Goal: Information Seeking & Learning: Learn about a topic

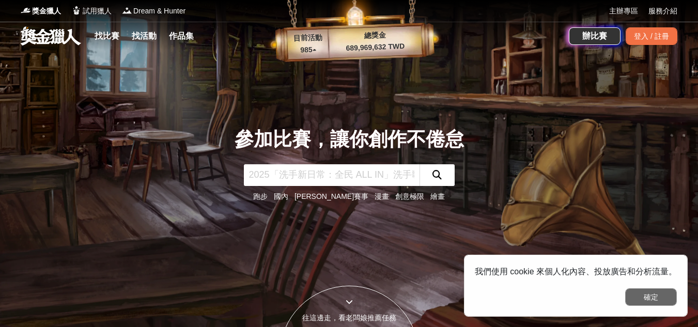
click at [653, 305] on button "確定" at bounding box center [652, 297] width 52 height 18
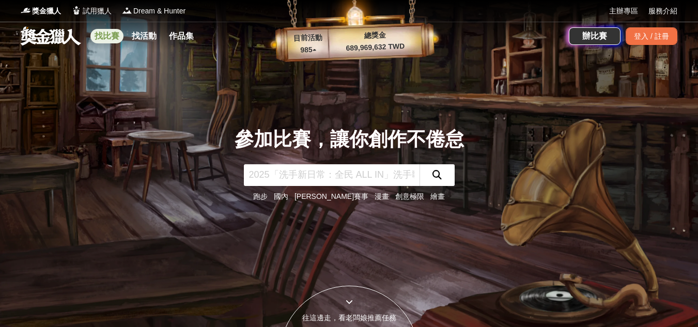
click at [114, 37] on link "找比賽" at bounding box center [106, 36] width 33 height 14
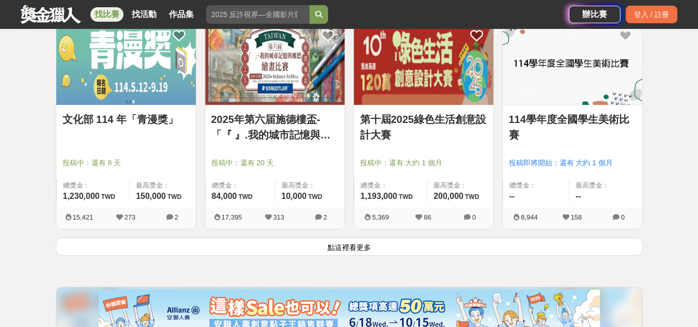
scroll to position [1344, 0]
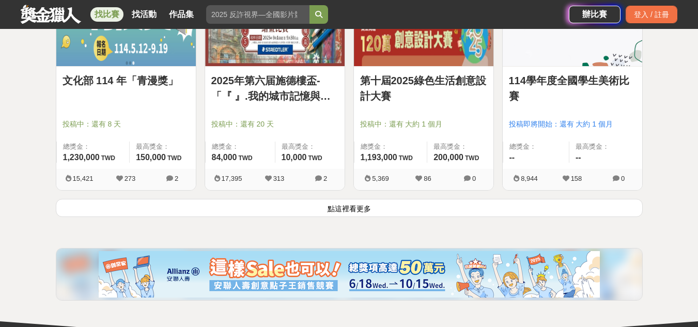
click at [344, 207] on button "點這裡看更多" at bounding box center [349, 208] width 587 height 18
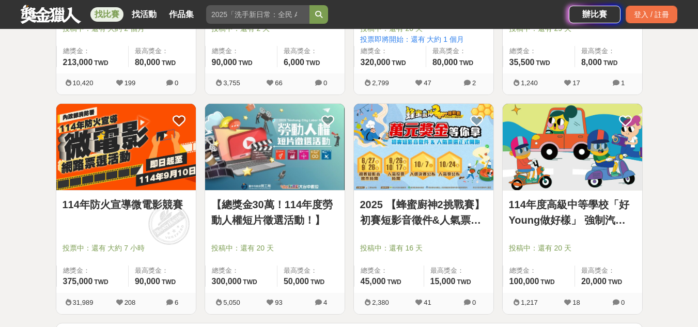
scroll to position [2637, 0]
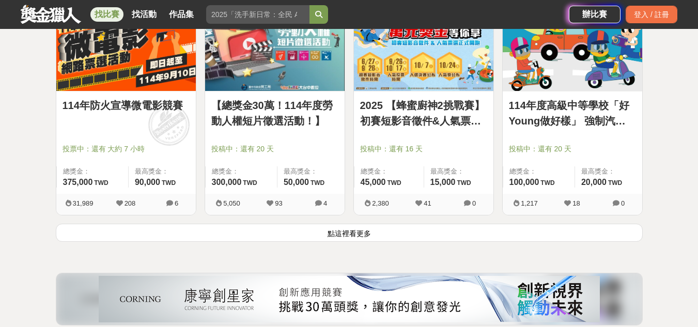
click at [345, 232] on button "點這裡看更多" at bounding box center [349, 233] width 587 height 18
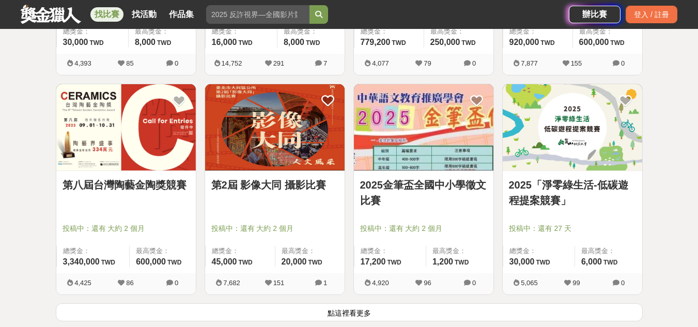
scroll to position [3981, 0]
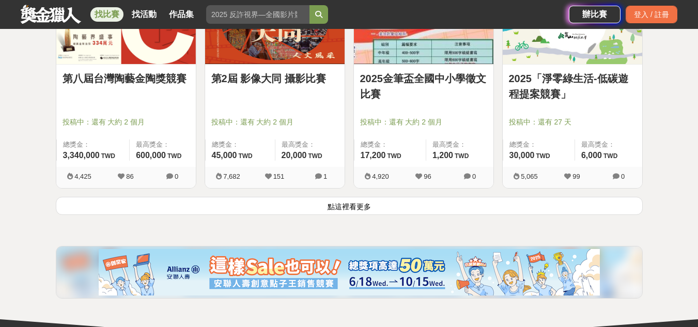
click at [326, 205] on button "點這裡看更多" at bounding box center [349, 206] width 587 height 18
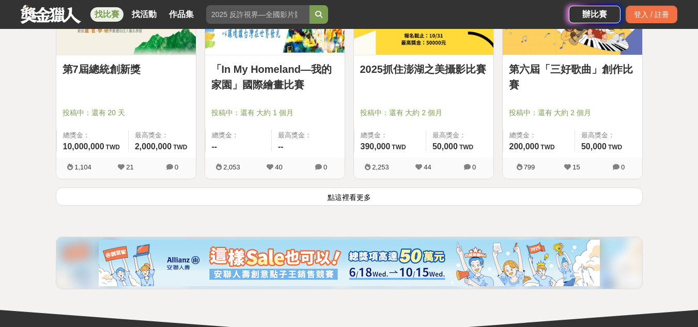
scroll to position [5325, 0]
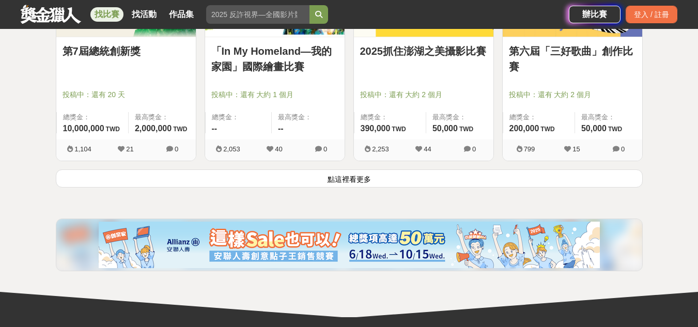
click at [346, 180] on button "點這裡看更多" at bounding box center [349, 179] width 587 height 18
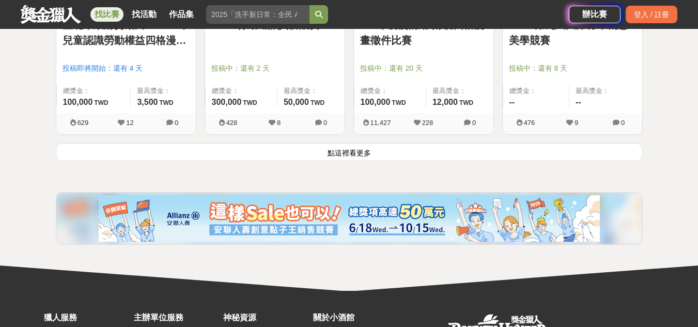
scroll to position [6669, 0]
click at [357, 151] on button "點這裡看更多" at bounding box center [349, 152] width 587 height 18
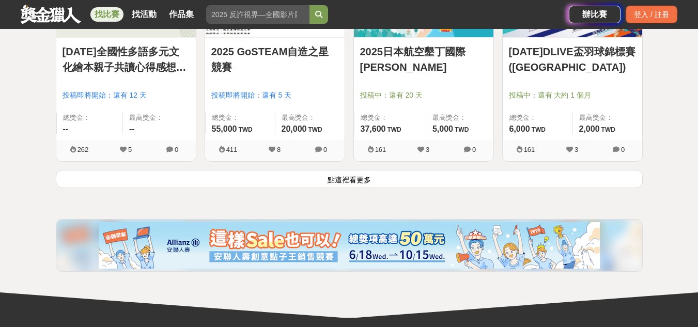
scroll to position [7962, 0]
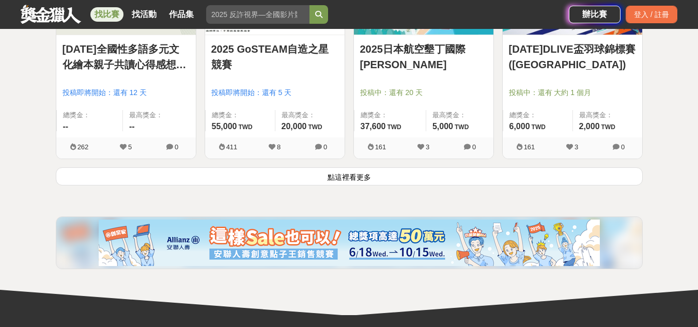
click at [349, 178] on button "點這裡看更多" at bounding box center [349, 177] width 587 height 18
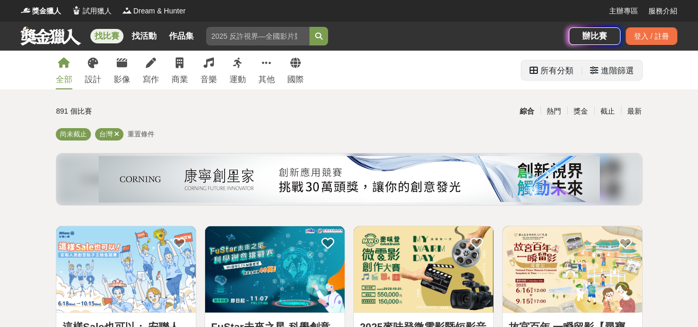
click at [602, 66] on div "進階篩選" at bounding box center [617, 70] width 33 height 21
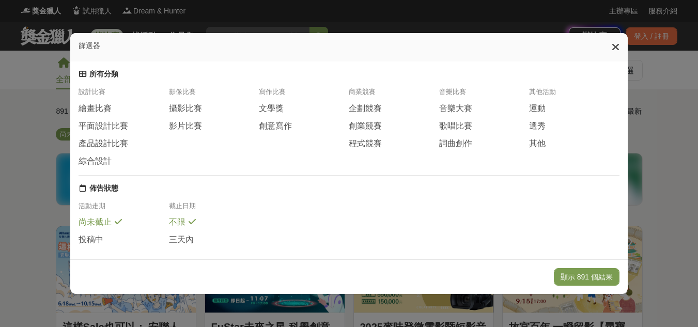
click at [616, 48] on icon at bounding box center [616, 47] width 8 height 10
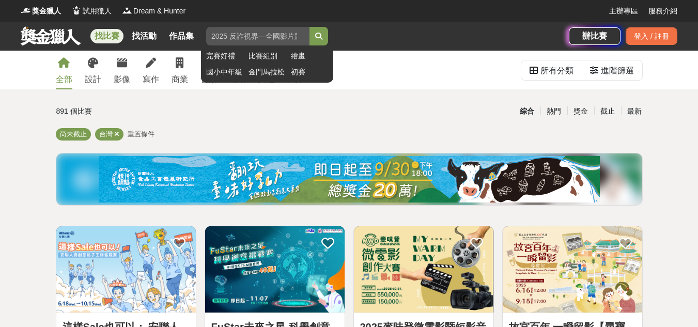
click at [224, 36] on input "search" at bounding box center [257, 36] width 103 height 19
click at [310, 27] on button "submit" at bounding box center [319, 36] width 19 height 19
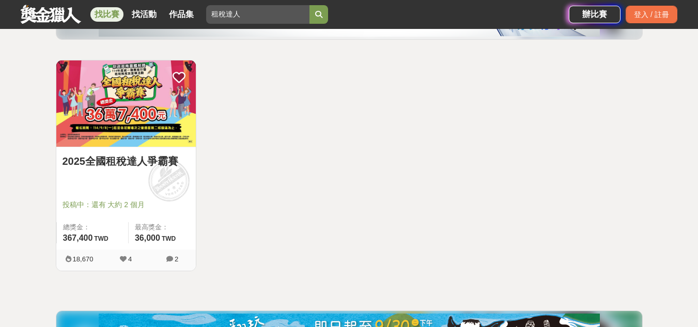
scroll to position [103, 0]
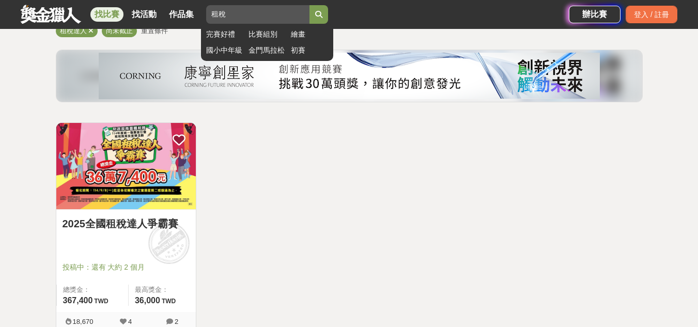
type input "租"
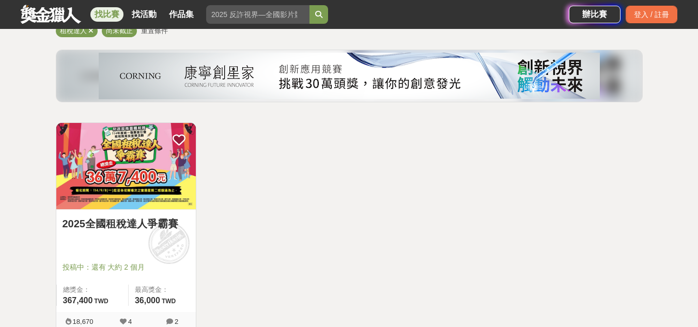
click at [159, 175] on img at bounding box center [126, 166] width 140 height 86
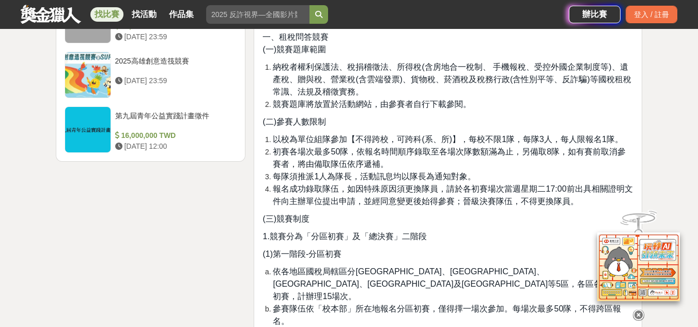
scroll to position [1706, 0]
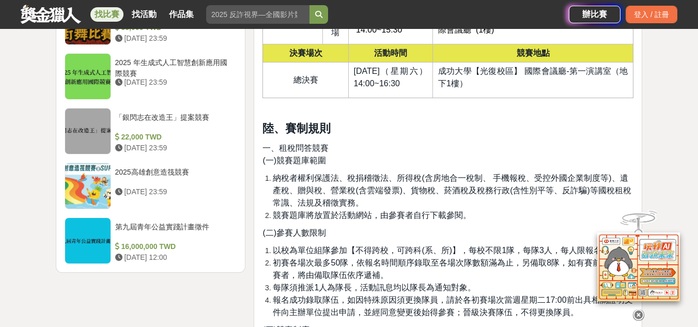
click at [637, 311] on icon at bounding box center [638, 311] width 11 height 11
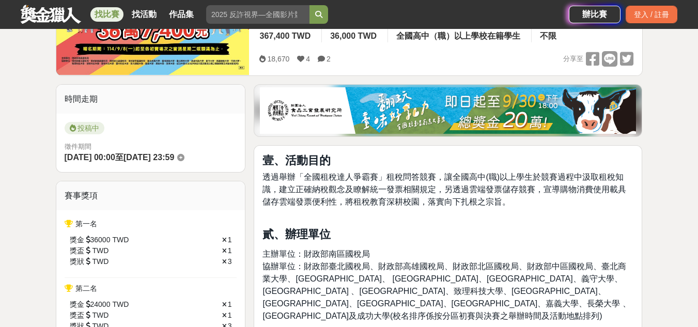
scroll to position [0, 0]
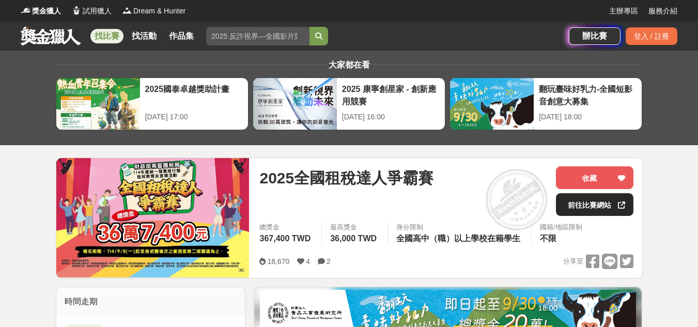
click at [591, 203] on link "前往比賽網站" at bounding box center [595, 204] width 78 height 23
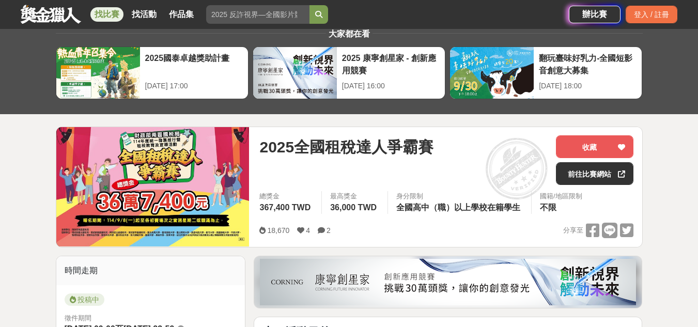
scroll to position [103, 0]
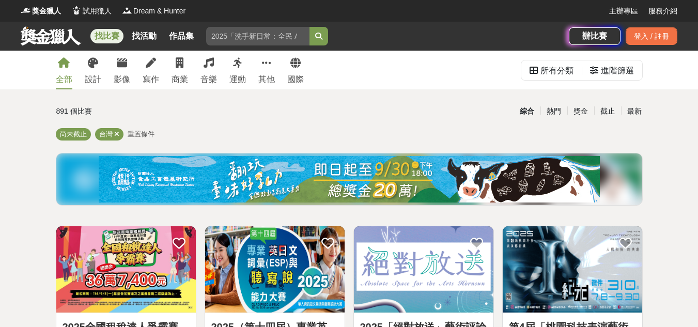
click at [142, 132] on span "重置條件" at bounding box center [141, 134] width 27 height 8
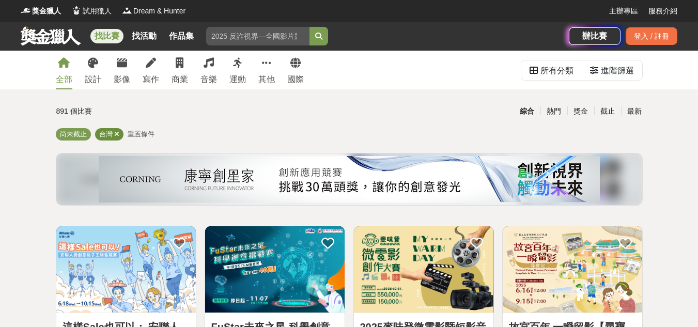
click at [116, 134] on icon at bounding box center [116, 134] width 5 height 7
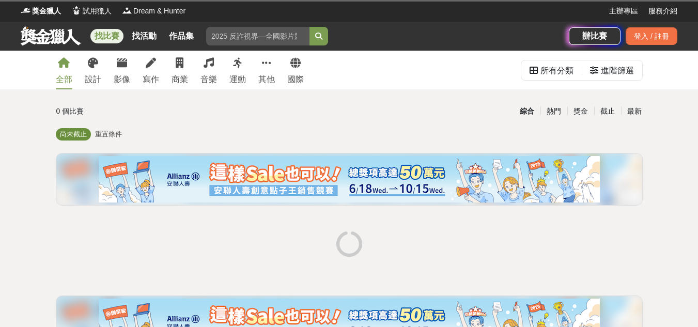
click at [77, 136] on span "尚未截止" at bounding box center [73, 134] width 27 height 8
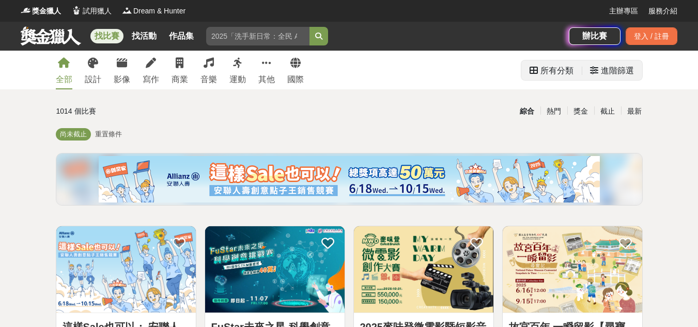
click at [612, 72] on div "進階篩選" at bounding box center [617, 70] width 33 height 21
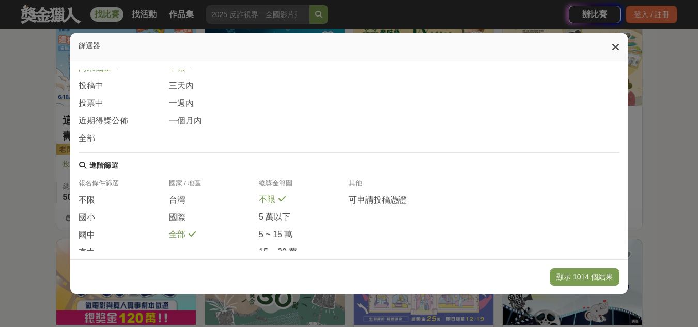
scroll to position [206, 0]
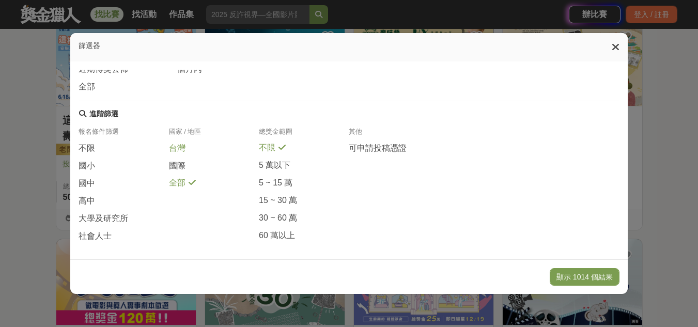
click at [175, 143] on span "台灣" at bounding box center [177, 148] width 17 height 11
click at [88, 196] on span "高中" at bounding box center [87, 201] width 17 height 11
click at [583, 277] on button "顯示 133 個結果" at bounding box center [587, 277] width 66 height 18
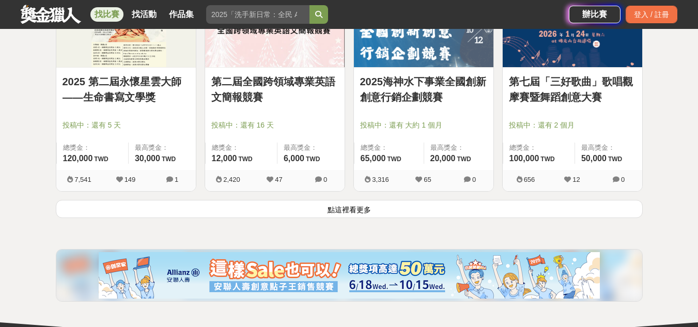
scroll to position [1344, 0]
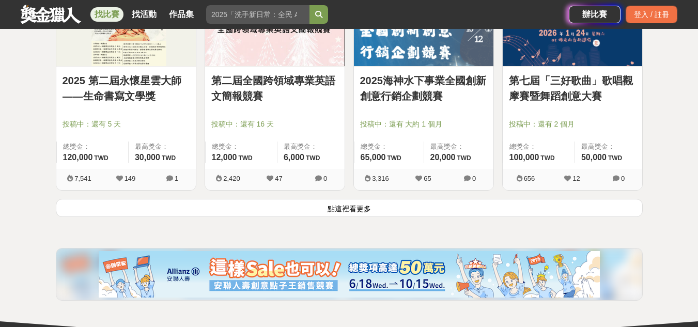
click at [373, 206] on button "點這裡看更多" at bounding box center [349, 208] width 587 height 18
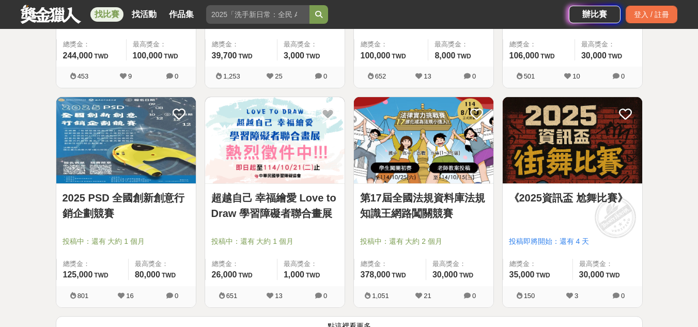
scroll to position [2688, 0]
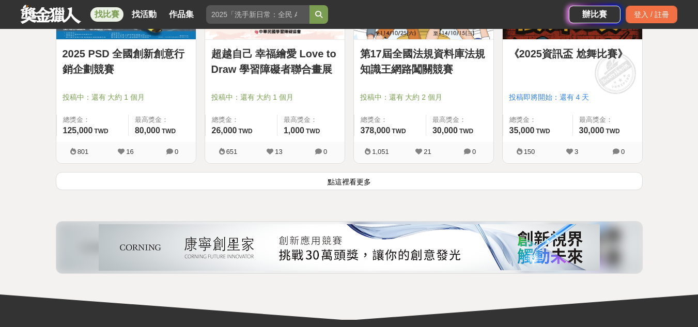
click at [351, 180] on button "點這裡看更多" at bounding box center [349, 181] width 587 height 18
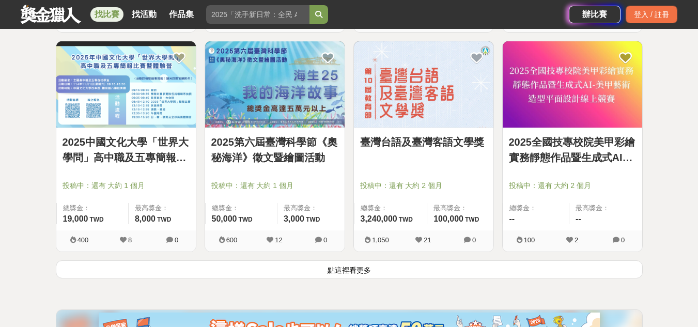
scroll to position [4033, 0]
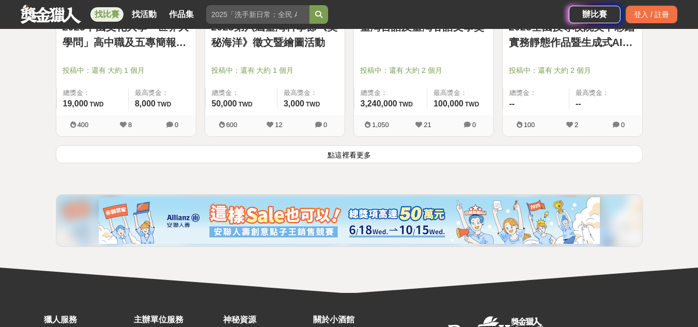
click at [362, 155] on button "點這裡看更多" at bounding box center [349, 154] width 587 height 18
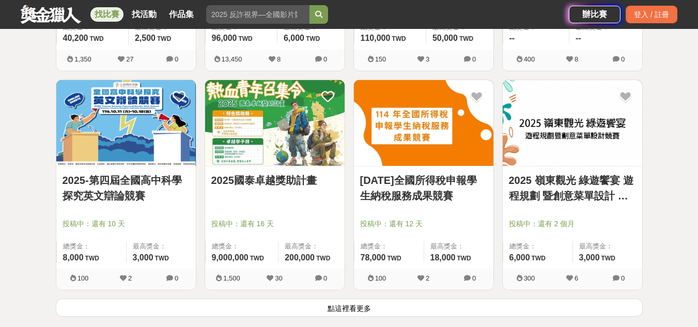
scroll to position [5222, 0]
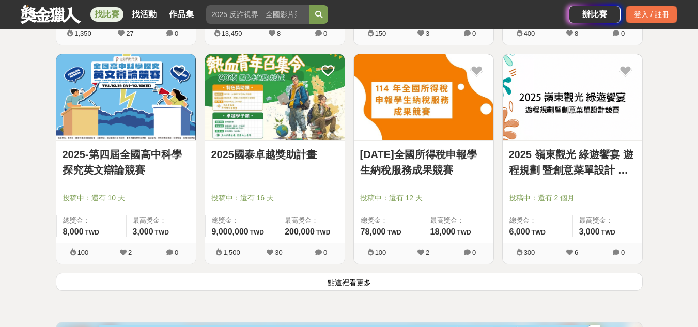
click at [352, 280] on button "點這裡看更多" at bounding box center [349, 282] width 587 height 18
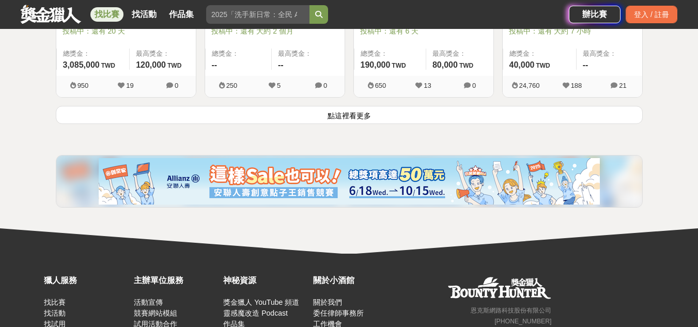
scroll to position [6773, 0]
